Goal: Task Accomplishment & Management: Complete application form

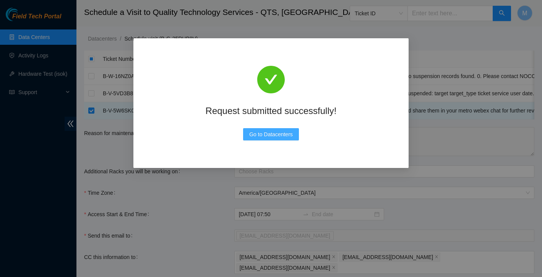
scroll to position [97, 0]
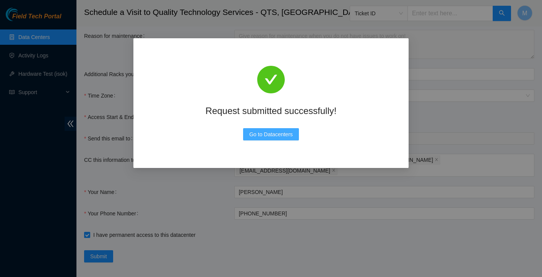
click at [284, 133] on span "Go to Datacenters" at bounding box center [271, 134] width 44 height 8
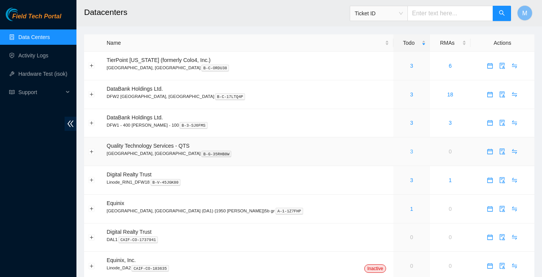
click at [410, 150] on link "3" at bounding box center [411, 151] width 3 height 6
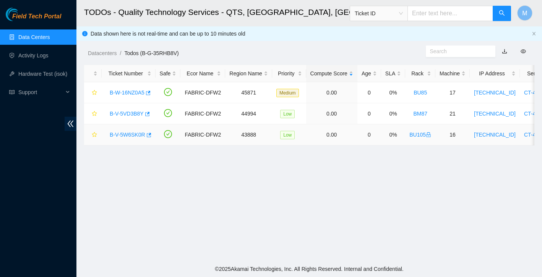
click at [123, 134] on link "B-V-5W6SK0R" at bounding box center [128, 135] width 36 height 6
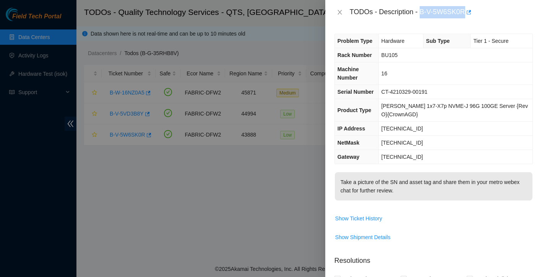
drag, startPoint x: 422, startPoint y: 15, endPoint x: 468, endPoint y: 18, distance: 46.0
click at [468, 18] on div "TODOs - Description - B-V-5W6SK0R" at bounding box center [441, 12] width 183 height 12
copy div "B-V-5W6SK0R"
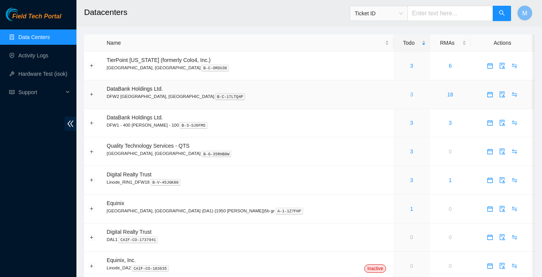
click at [410, 96] on link "3" at bounding box center [411, 94] width 3 height 6
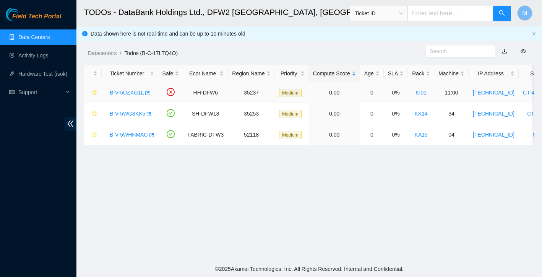
click at [135, 93] on link "B-V-5UZXG1L" at bounding box center [127, 92] width 34 height 6
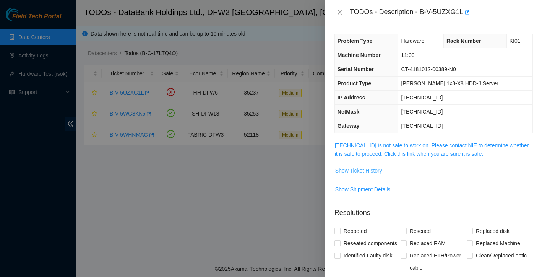
click at [364, 170] on span "Show Ticket History" at bounding box center [358, 170] width 47 height 8
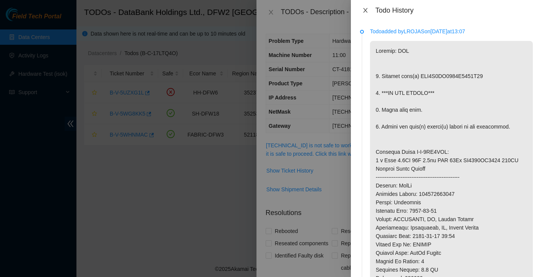
click at [367, 10] on icon "close" at bounding box center [365, 10] width 6 height 6
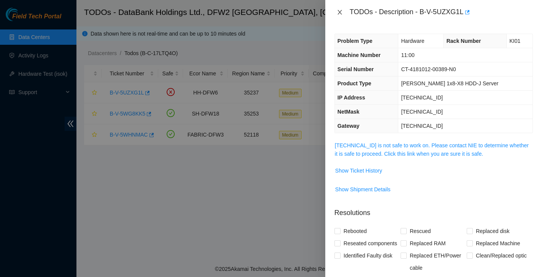
click at [339, 13] on icon "close" at bounding box center [340, 12] width 4 height 5
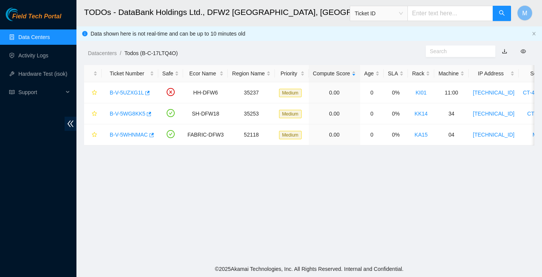
click at [50, 39] on link "Data Centers" at bounding box center [33, 37] width 31 height 6
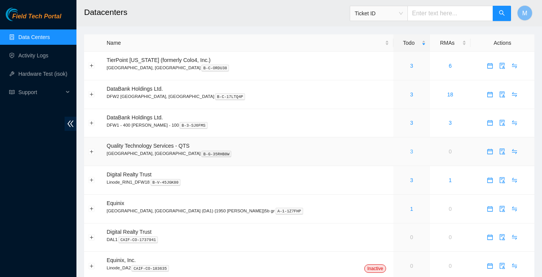
click at [410, 152] on link "3" at bounding box center [411, 151] width 3 height 6
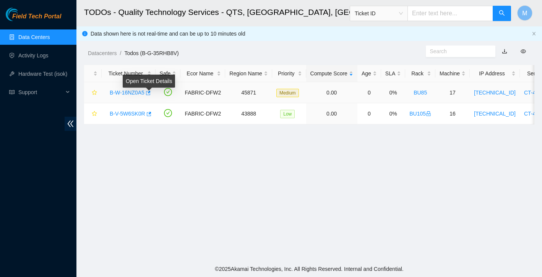
click at [137, 91] on body "Field Tech Portal Data Centers Activity Logs Hardware Test (isok) Support TODOs…" at bounding box center [271, 138] width 542 height 277
click at [136, 95] on link "B-W-16NZ0A5" at bounding box center [127, 92] width 35 height 6
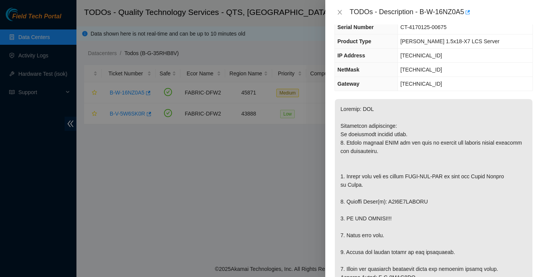
scroll to position [30, 0]
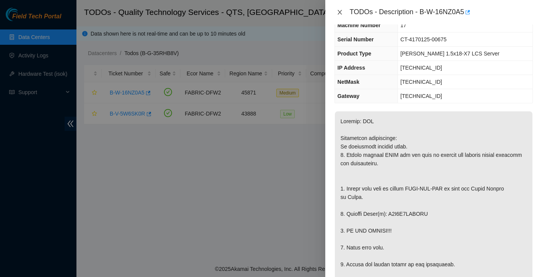
click at [341, 13] on icon "close" at bounding box center [340, 12] width 4 height 5
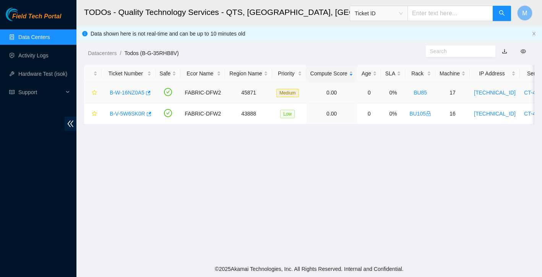
click at [125, 93] on link "B-W-16NZ0A5" at bounding box center [127, 92] width 35 height 6
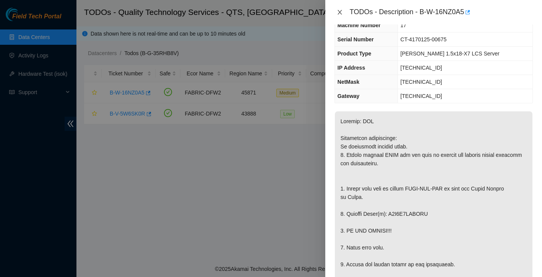
click at [341, 12] on icon "close" at bounding box center [340, 12] width 6 height 6
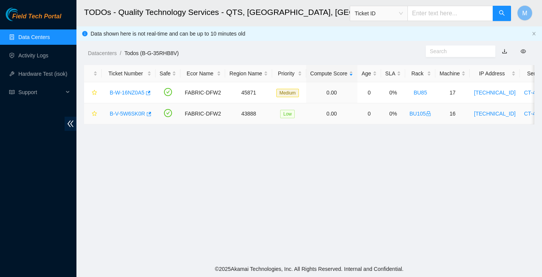
click at [132, 114] on link "B-V-5W6SK0R" at bounding box center [128, 114] width 36 height 6
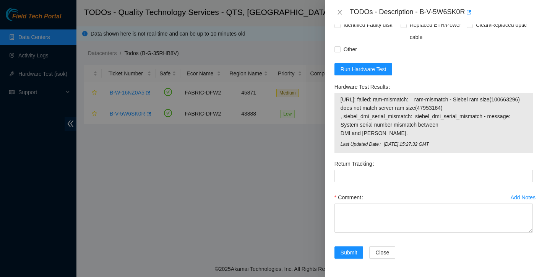
scroll to position [299, 0]
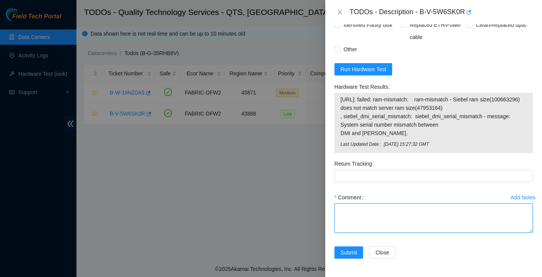
click at [364, 223] on textarea "Comment" at bounding box center [434, 217] width 198 height 29
type textarea "S"
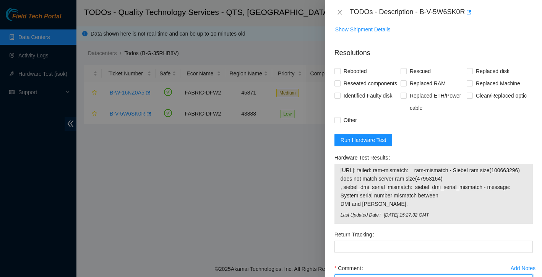
scroll to position [195, 0]
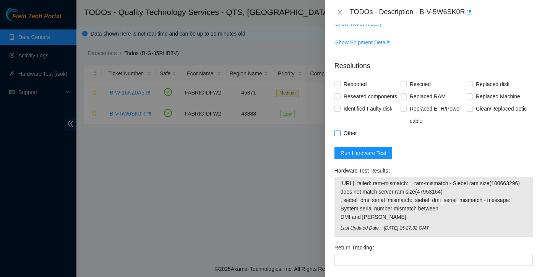
type textarea "Scheduled ESSL access approved by NIE opened rack sent requested pictures to ST…"
click at [336, 135] on input "Other" at bounding box center [337, 132] width 5 height 5
checkbox input "true"
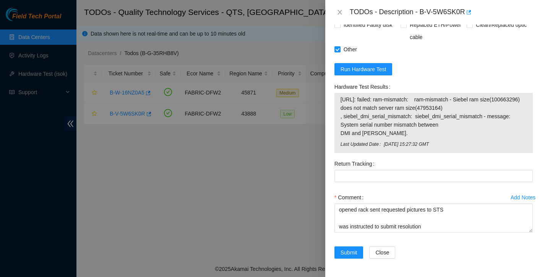
scroll to position [299, 0]
click at [349, 252] on span "Submit" at bounding box center [349, 252] width 17 height 8
